Goal: Register for event/course

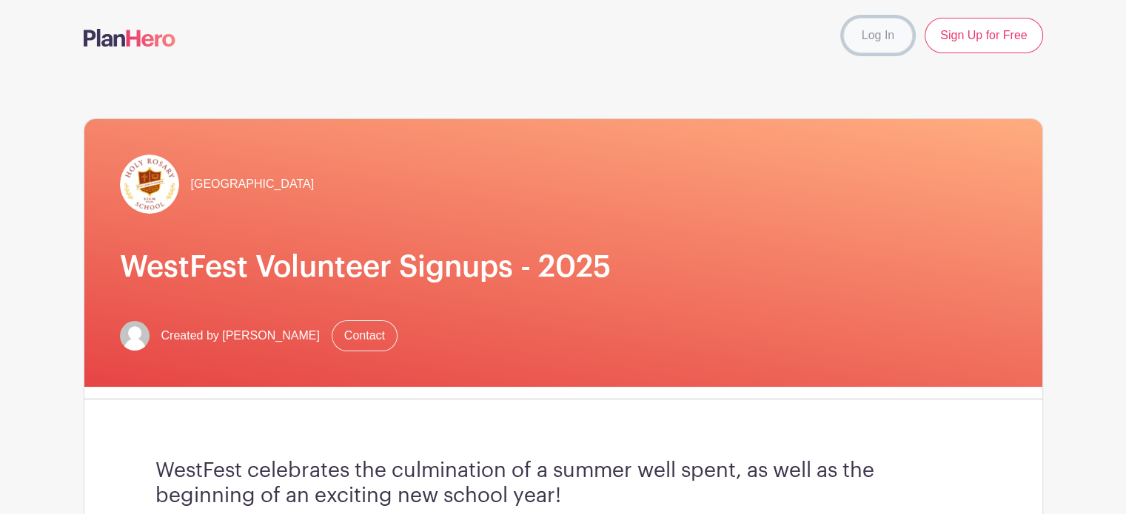
click at [892, 35] on link "Log In" at bounding box center [878, 36] width 70 height 36
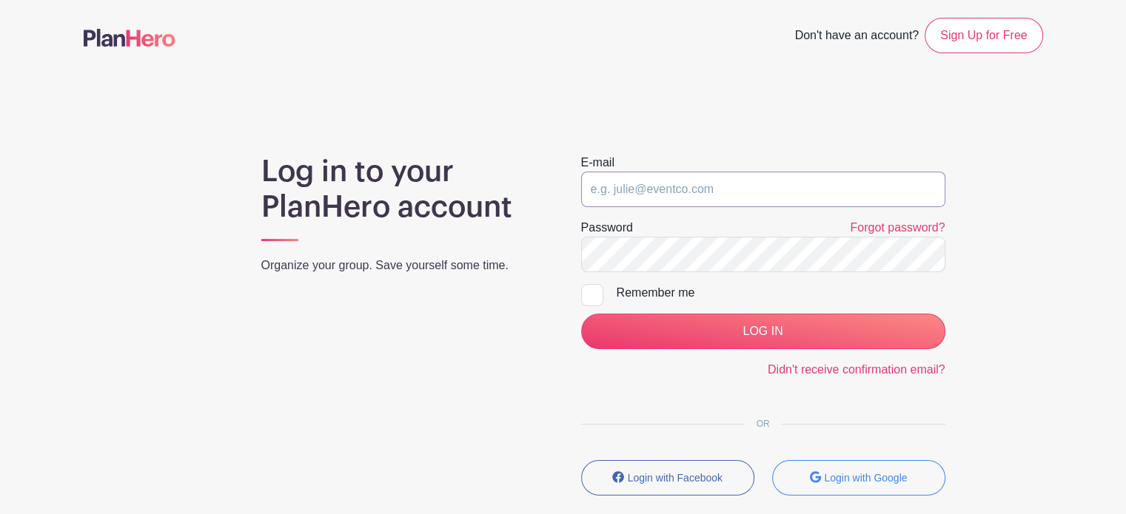
click at [782, 176] on input "email" at bounding box center [763, 190] width 364 height 36
type input "[EMAIL_ADDRESS][DOMAIN_NAME]"
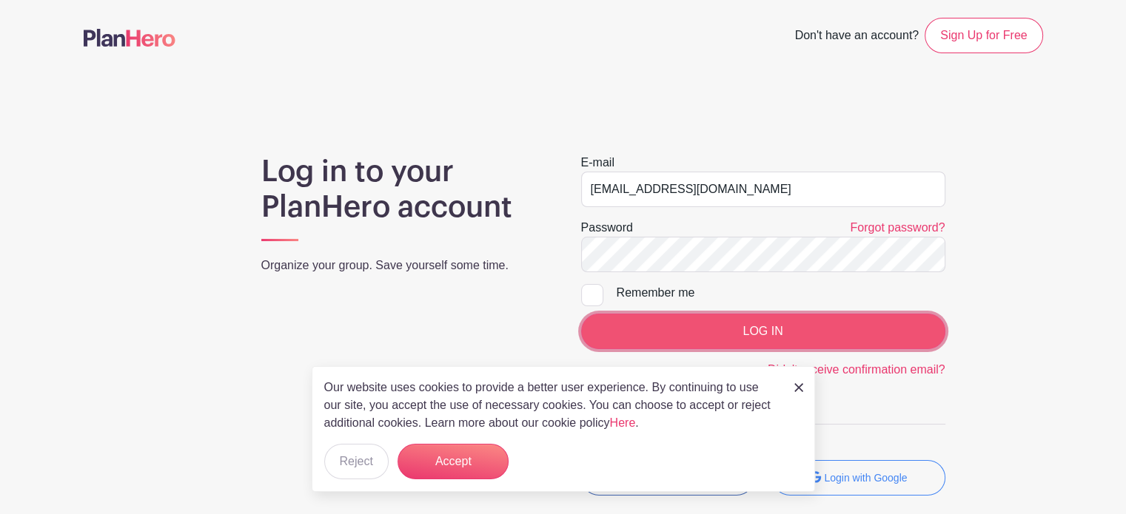
click at [731, 323] on input "LOG IN" at bounding box center [763, 332] width 364 height 36
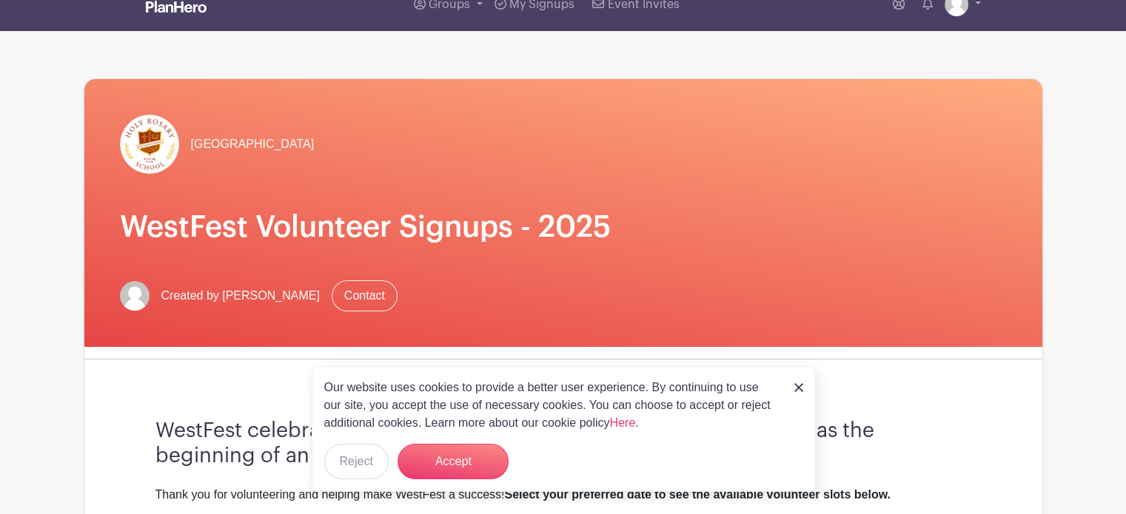
scroll to position [44, 0]
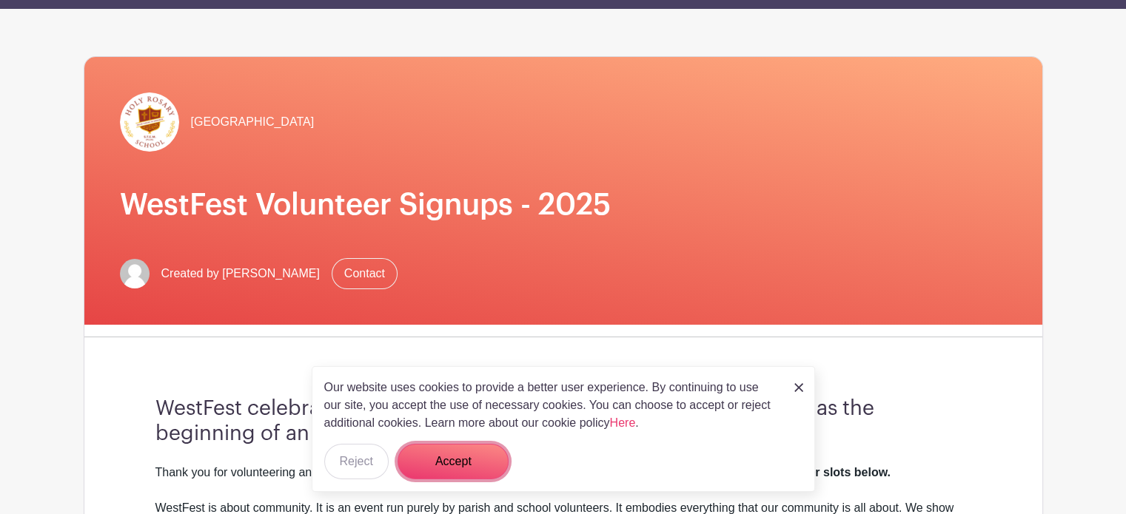
click at [437, 473] on button "Accept" at bounding box center [452, 462] width 111 height 36
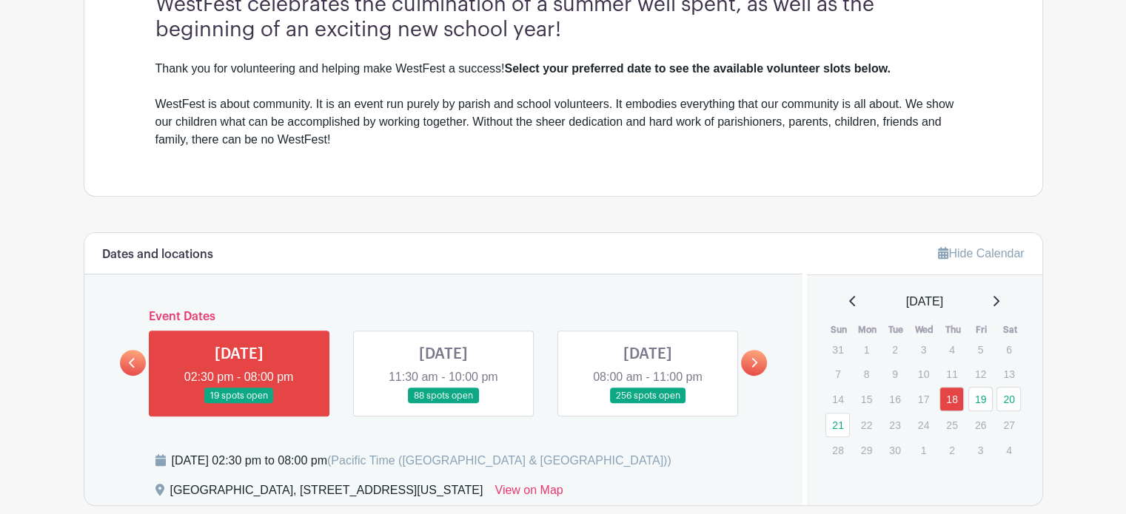
scroll to position [645, 0]
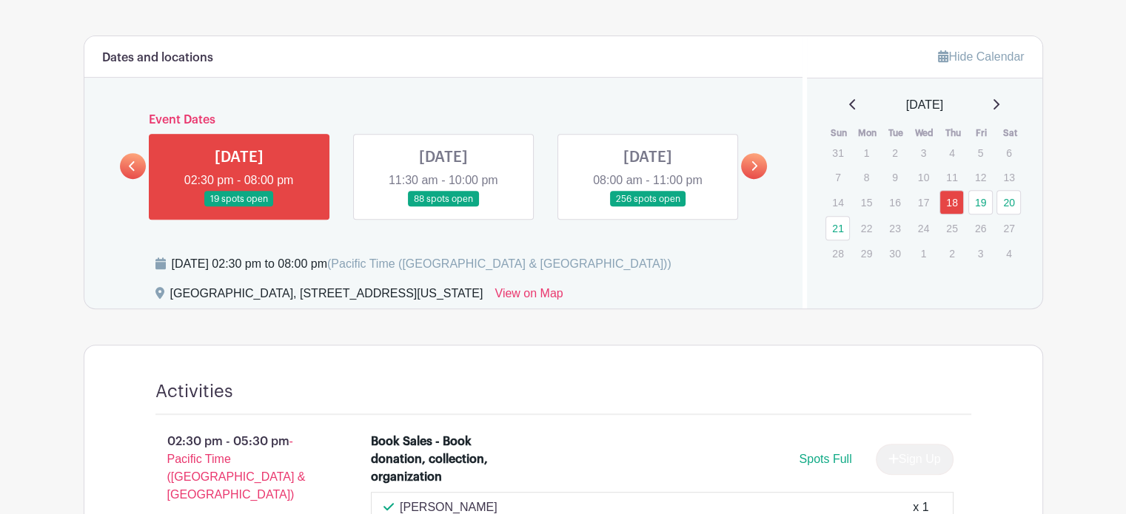
click at [647, 207] on link at bounding box center [647, 207] width 0 height 0
click at [1003, 201] on link "20" at bounding box center [1008, 202] width 24 height 24
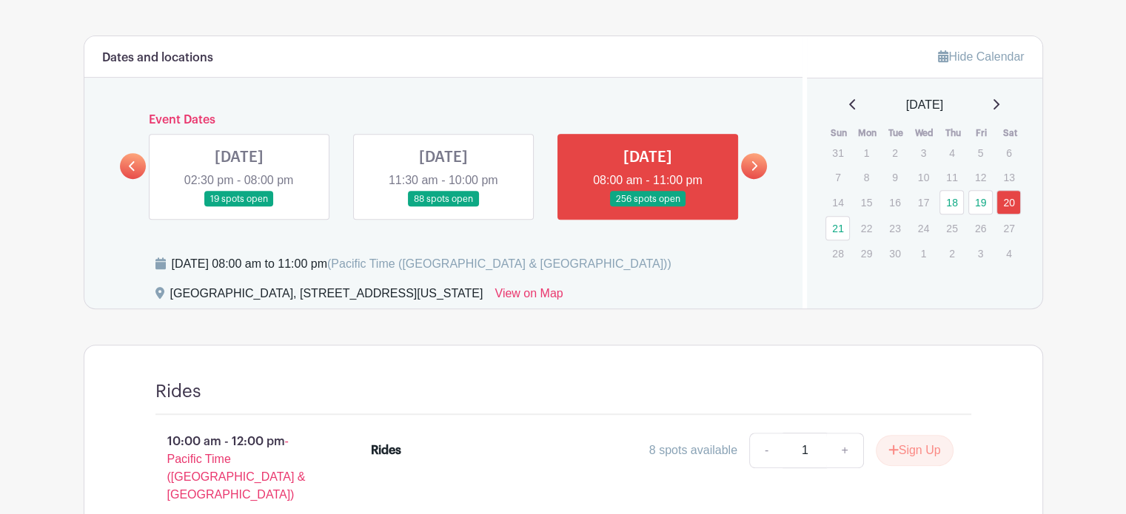
click at [647, 207] on link at bounding box center [647, 207] width 0 height 0
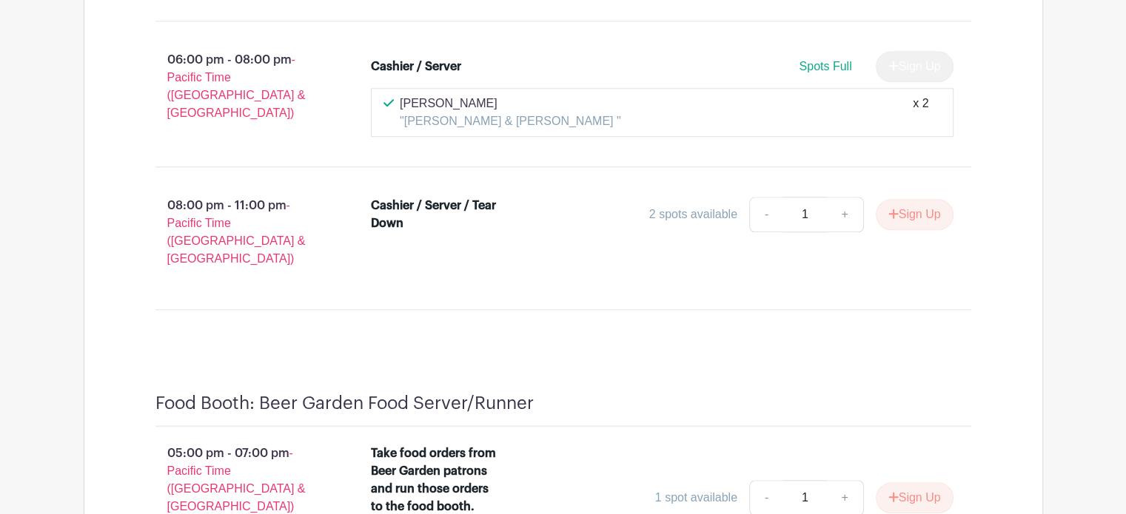
scroll to position [12674, 0]
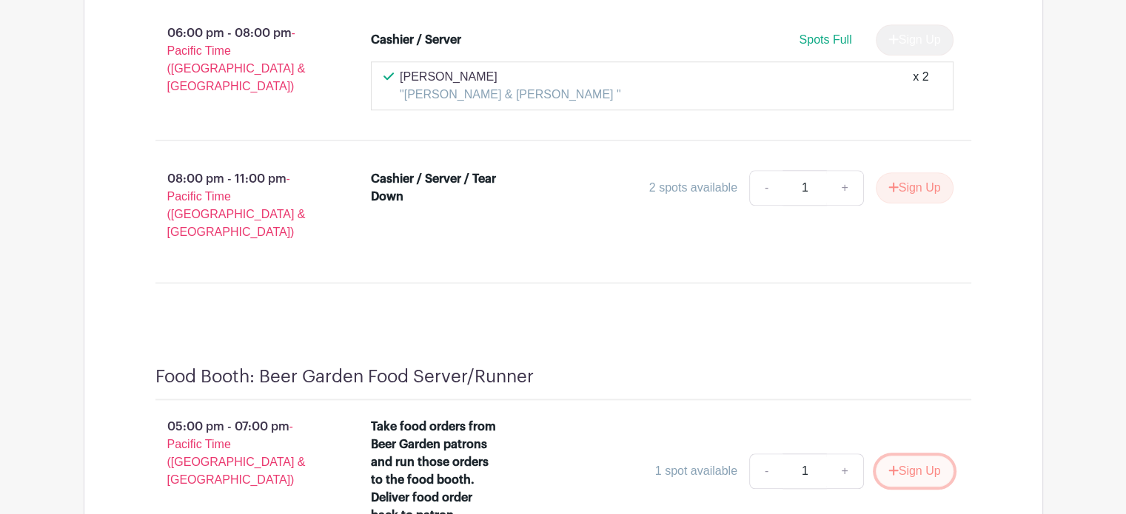
click at [915, 456] on button "Sign Up" at bounding box center [914, 471] width 78 height 31
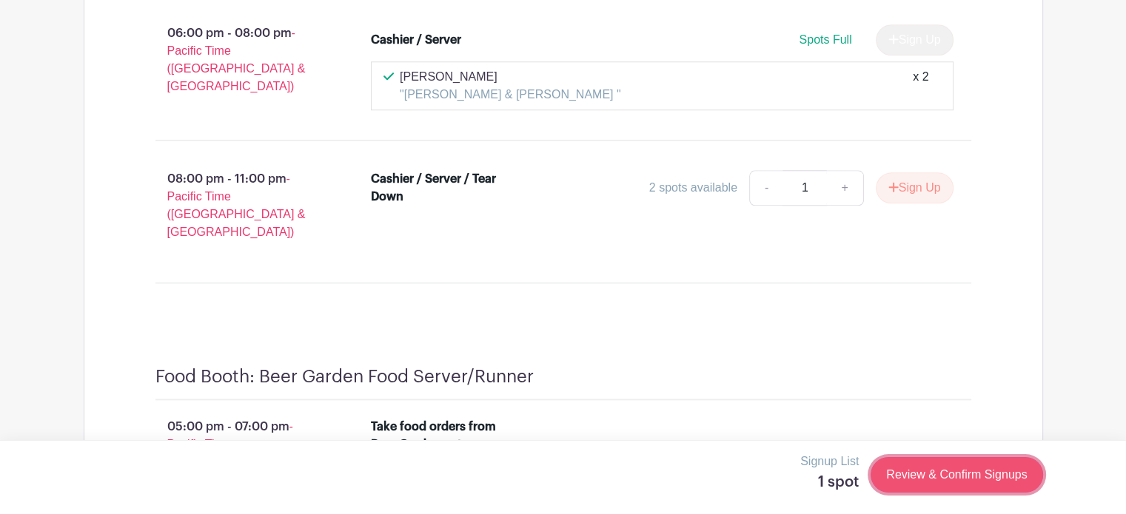
click at [945, 477] on link "Review & Confirm Signups" at bounding box center [956, 475] width 172 height 36
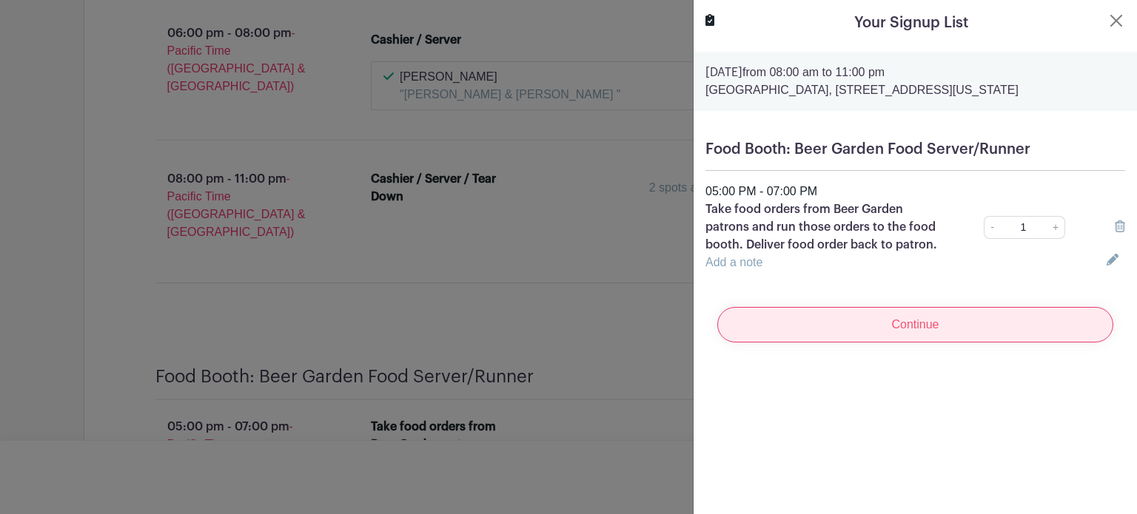
click at [938, 320] on input "Continue" at bounding box center [915, 325] width 396 height 36
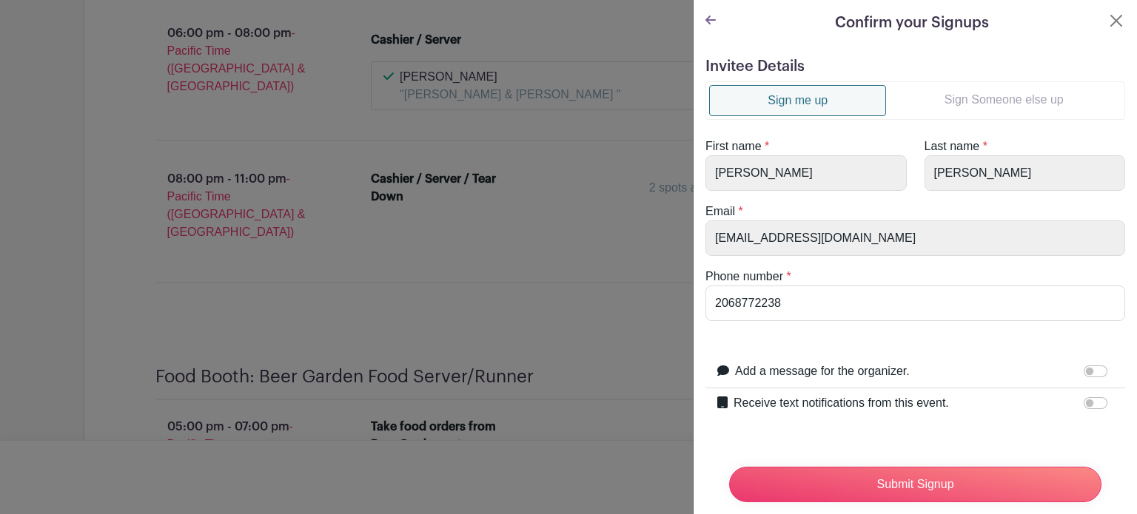
click at [955, 102] on link "Sign Someone else up" at bounding box center [1003, 100] width 235 height 30
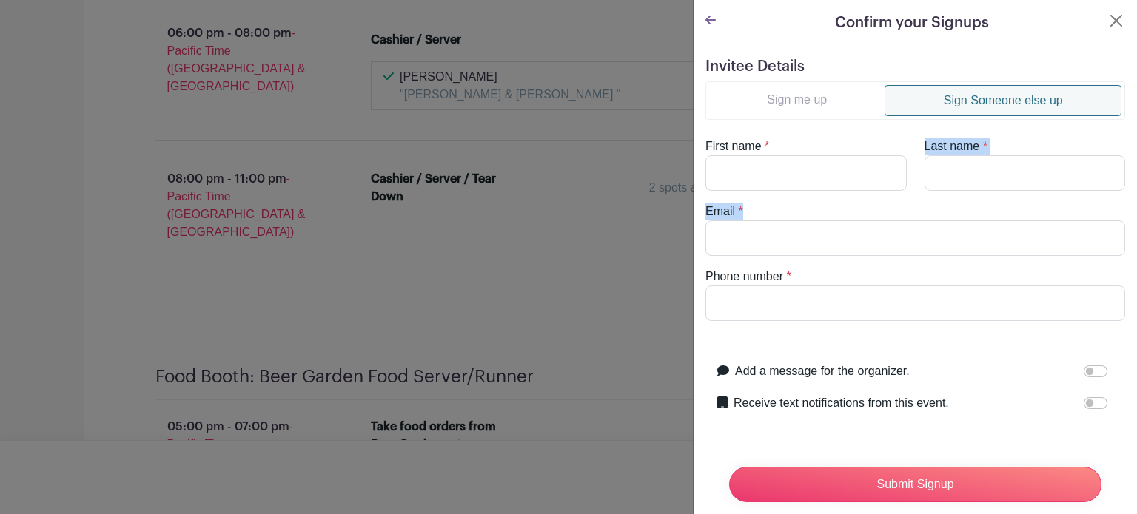
click at [799, 186] on turbo-frame "Sign me up Sign Someone else up First name * Last name * Email * Phone number *" at bounding box center [915, 201] width 420 height 240
click at [790, 180] on input "First name" at bounding box center [805, 173] width 201 height 36
click at [750, 177] on input "First name" at bounding box center [805, 173] width 201 height 36
type input "Kalee"
click at [924, 170] on input "Last name" at bounding box center [1024, 173] width 201 height 36
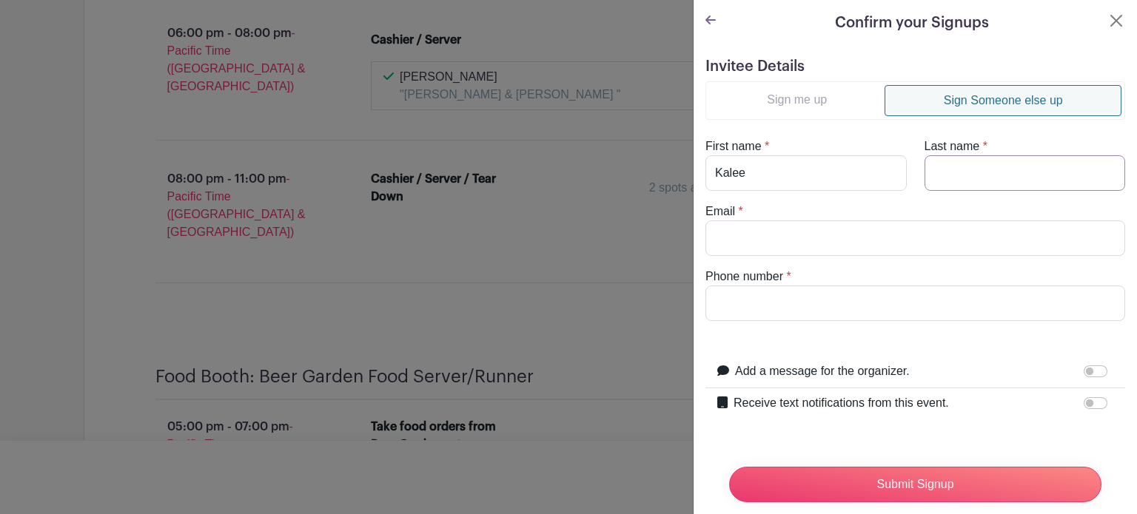
type input "M"
type input "Nelson"
click at [794, 295] on input "Phone number" at bounding box center [915, 304] width 420 height 36
type input "206.399.6334"
click at [753, 236] on input "Email" at bounding box center [915, 239] width 420 height 36
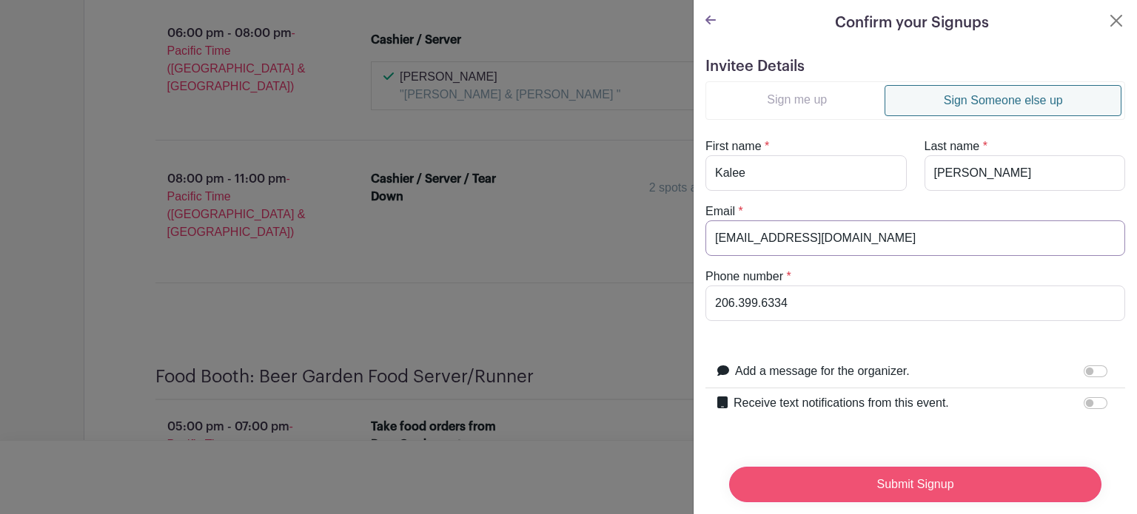
type input "kaleemeton0@gmail.com"
click at [908, 480] on input "Submit Signup" at bounding box center [915, 485] width 372 height 36
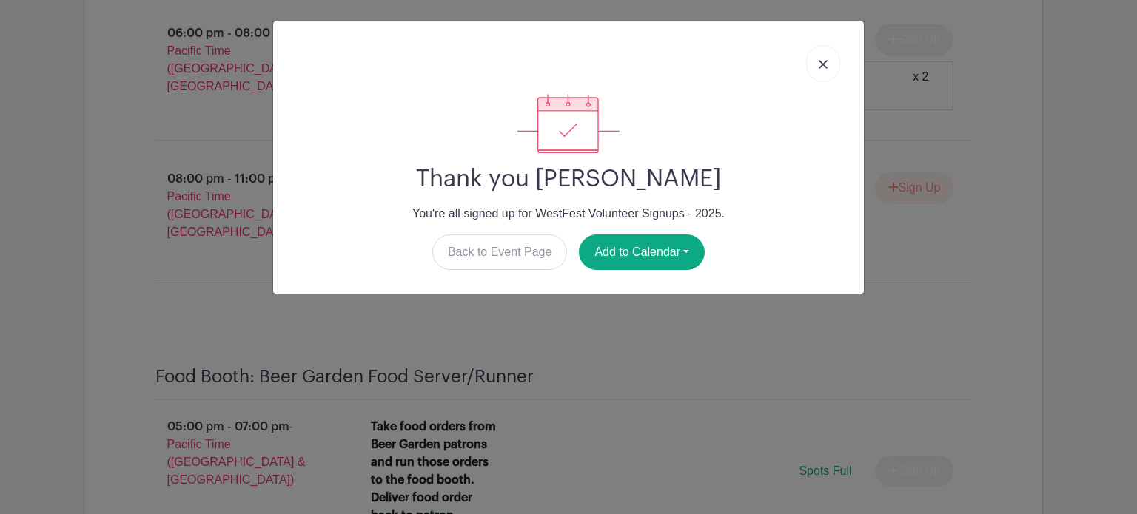
click at [823, 67] on img at bounding box center [822, 64] width 9 height 9
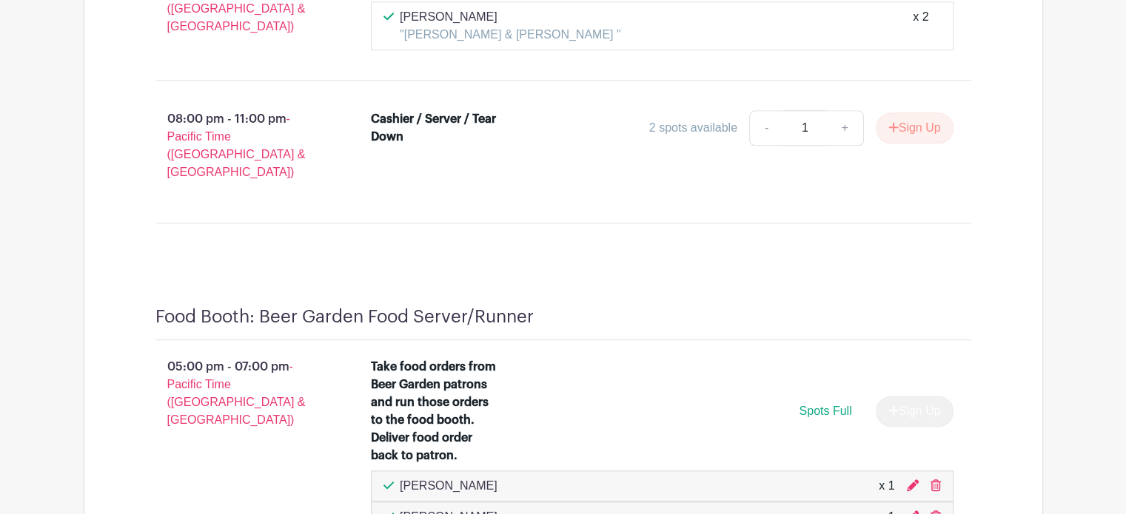
scroll to position [12760, 0]
